Goal: Task Accomplishment & Management: Manage account settings

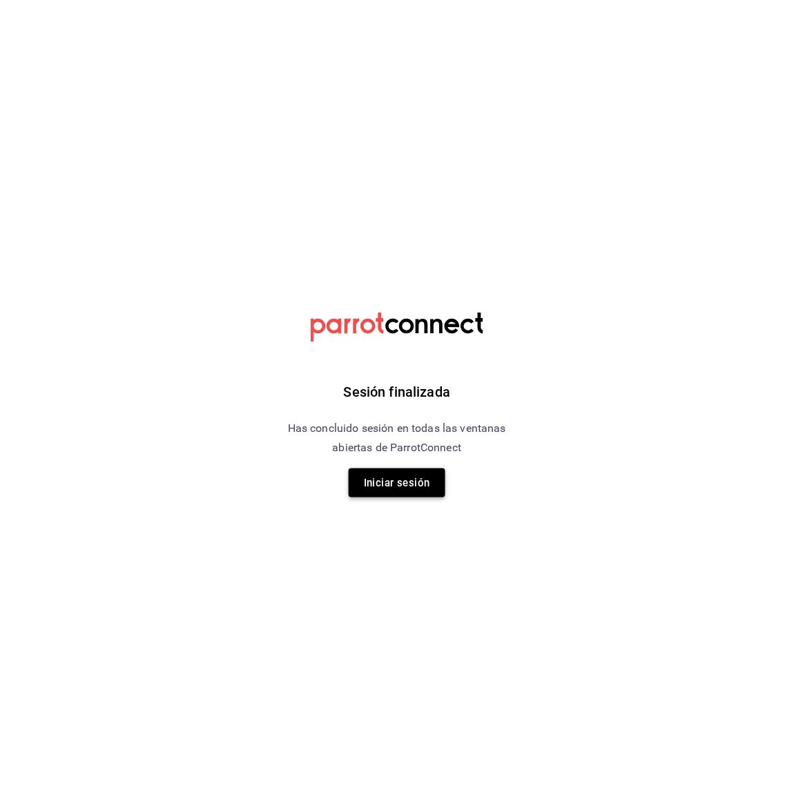
click at [411, 473] on button "Iniciar sesión" at bounding box center [396, 483] width 97 height 29
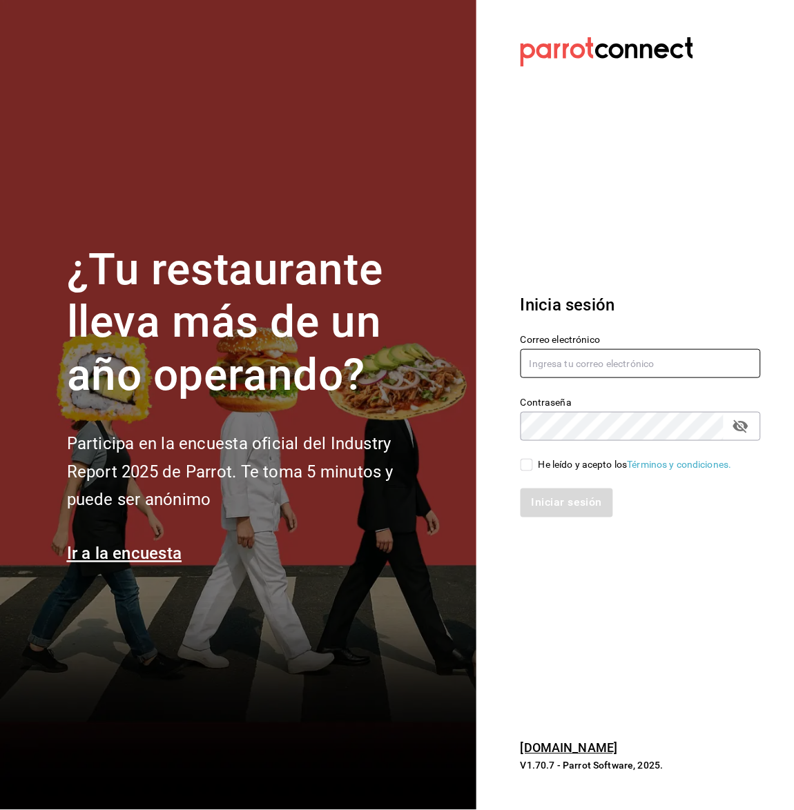
type input "[EMAIL_ADDRESS][DOMAIN_NAME]"
click at [524, 462] on input "He leído y acepto los Términos y condiciones." at bounding box center [526, 465] width 12 height 12
checkbox input "true"
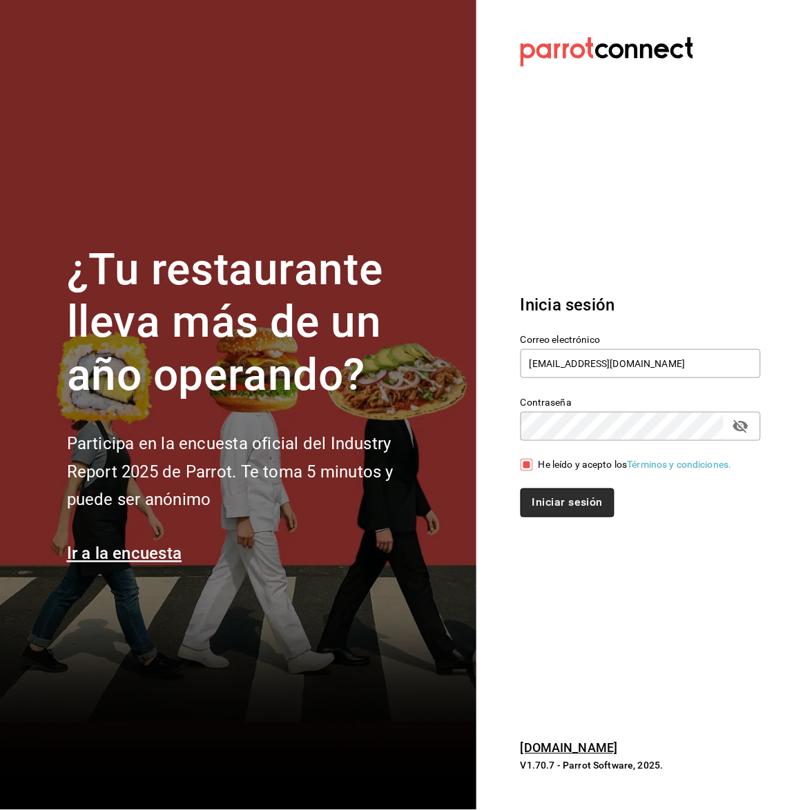
click at [547, 504] on button "Iniciar sesión" at bounding box center [567, 503] width 94 height 29
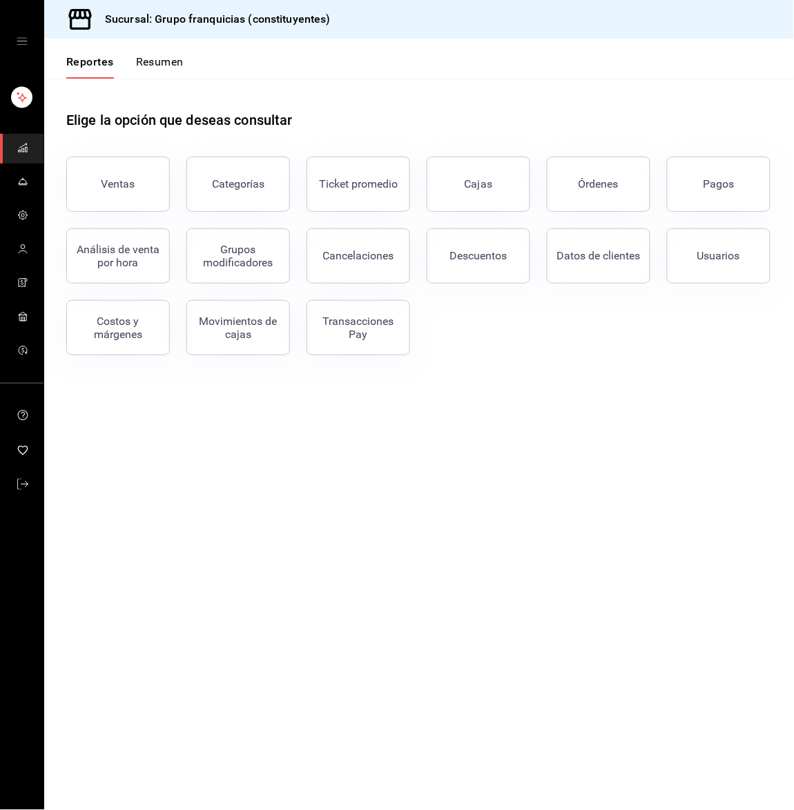
click at [171, 51] on div "Reportes Resumen" at bounding box center [113, 59] width 139 height 40
click at [169, 72] on button "Resumen" at bounding box center [160, 66] width 48 height 23
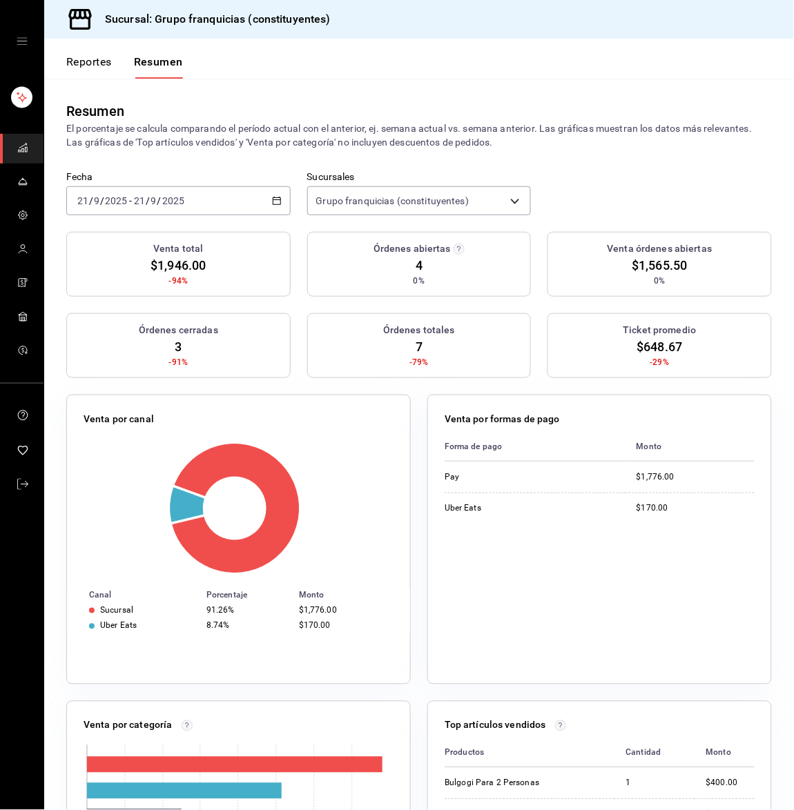
click at [220, 203] on div "[DATE] [DATE] - [DATE] [DATE]" at bounding box center [178, 200] width 224 height 29
click at [173, 233] on li "Hoy" at bounding box center [131, 242] width 129 height 31
